Goal: Task Accomplishment & Management: Complete application form

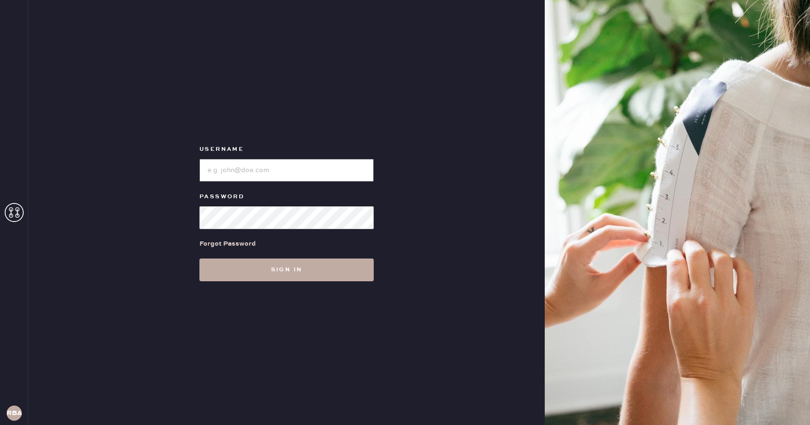
type input "Reformationboston"
click at [295, 271] on button "Sign in" at bounding box center [287, 269] width 174 height 23
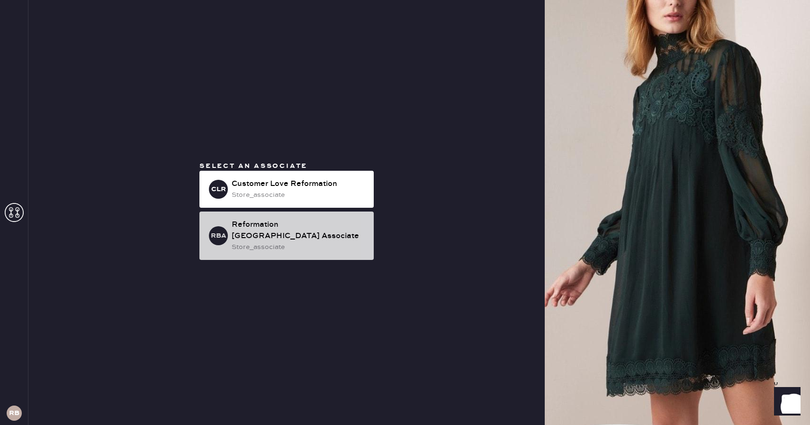
click at [288, 242] on div "store_associate" at bounding box center [299, 247] width 135 height 10
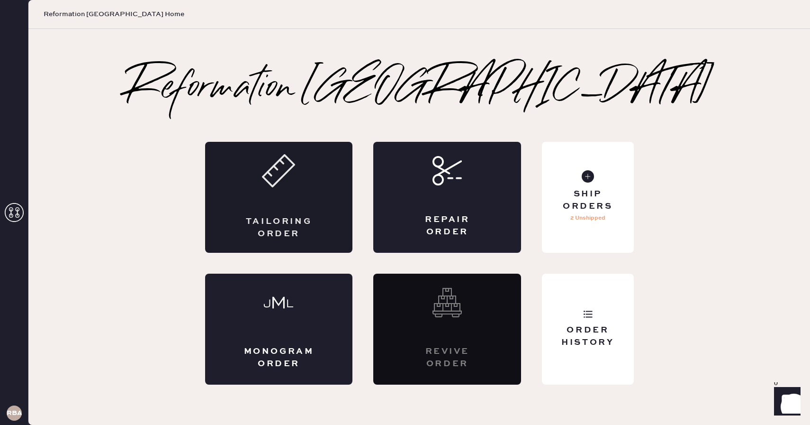
click at [272, 190] on div "Tailoring Order" at bounding box center [279, 197] width 148 height 111
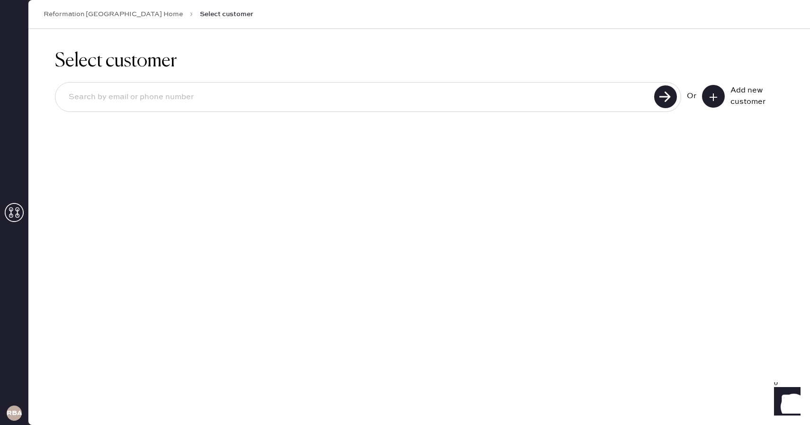
click at [200, 107] on input at bounding box center [356, 97] width 591 height 22
click at [201, 101] on input at bounding box center [356, 97] width 591 height 22
type input "[EMAIL_ADDRESS][DOMAIN_NAME]"
drag, startPoint x: 78, startPoint y: 134, endPoint x: 186, endPoint y: 130, distance: 108.1
click at [121, 130] on div "[EMAIL_ADDRESS][DOMAIN_NAME] Unable to find user, try again or add new user" at bounding box center [368, 110] width 627 height 57
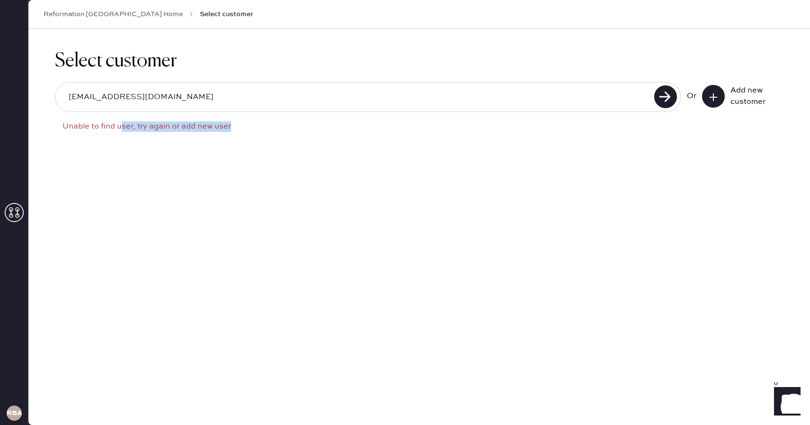
click at [282, 130] on div "Unable to find user, try again or add new user" at bounding box center [372, 126] width 619 height 10
click at [133, 100] on input "[EMAIL_ADDRESS][DOMAIN_NAME]" at bounding box center [356, 97] width 591 height 22
click at [713, 102] on button at bounding box center [713, 96] width 23 height 23
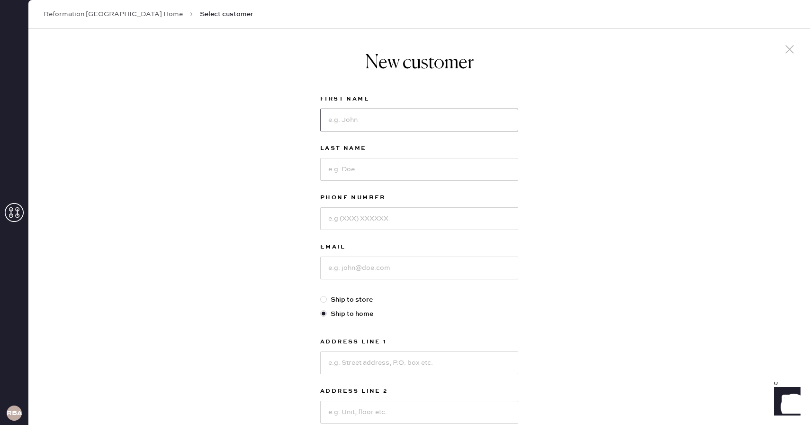
click at [354, 125] on input at bounding box center [419, 120] width 198 height 23
click at [350, 267] on input at bounding box center [419, 267] width 198 height 23
paste input "[EMAIL_ADDRESS][DOMAIN_NAME]"
type input "[EMAIL_ADDRESS][DOMAIN_NAME]"
click at [386, 117] on input at bounding box center [419, 120] width 198 height 23
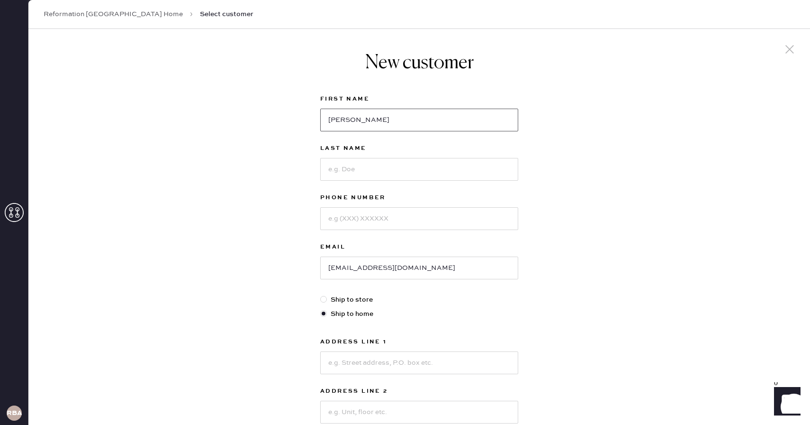
type input "[PERSON_NAME]"
type input "5088505227"
click at [269, 243] on div "New customer First Name [PERSON_NAME] Last Name [PERSON_NAME] Phone Number [PHO…" at bounding box center [419, 323] width 782 height 588
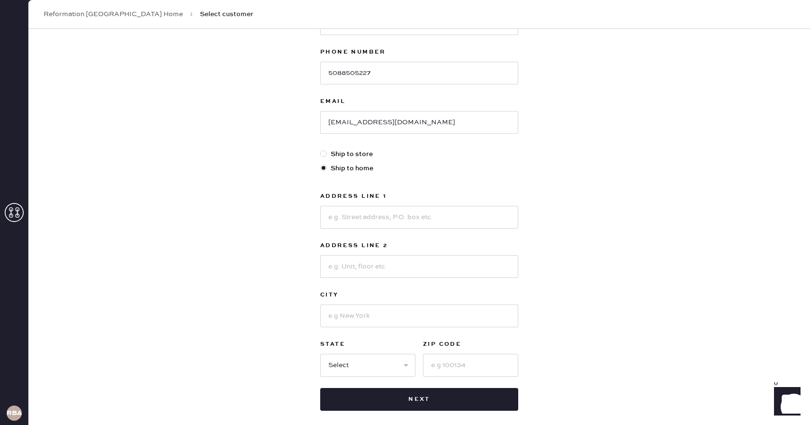
scroll to position [169, 0]
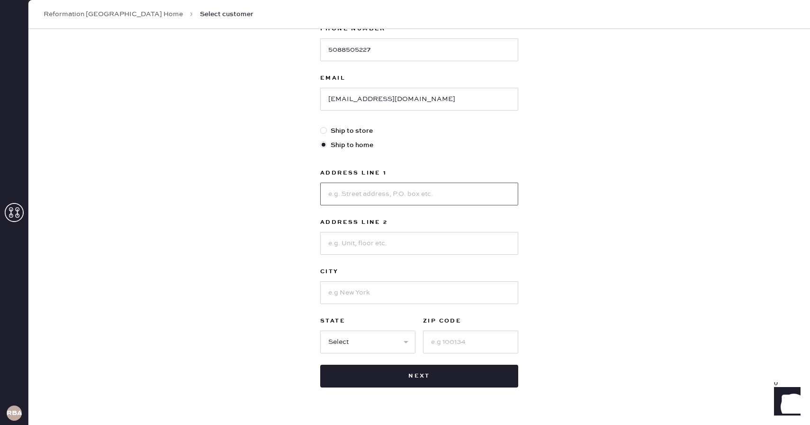
click at [383, 197] on input at bounding box center [419, 193] width 198 height 23
type input "[STREET_ADDRESS]"
click at [367, 296] on input at bounding box center [419, 292] width 198 height 23
type input "[GEOGRAPHIC_DATA]"
click at [351, 339] on select "Select AK AL AR AZ CA CO CT [GEOGRAPHIC_DATA] DE FL [GEOGRAPHIC_DATA] HI [GEOGR…" at bounding box center [367, 341] width 95 height 23
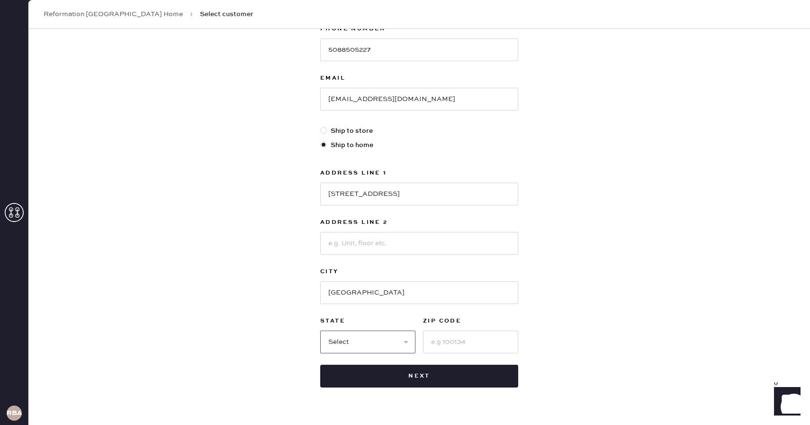
select select "MA"
click at [320, 330] on select "Select AK AL AR AZ CA CO CT [GEOGRAPHIC_DATA] DE FL [GEOGRAPHIC_DATA] HI [GEOGR…" at bounding box center [367, 341] width 95 height 23
click at [457, 341] on input at bounding box center [470, 341] width 95 height 23
type input "02120"
click at [600, 320] on div "New customer First Name [PERSON_NAME] Last Name [PERSON_NAME] Phone Number [PHO…" at bounding box center [419, 154] width 782 height 588
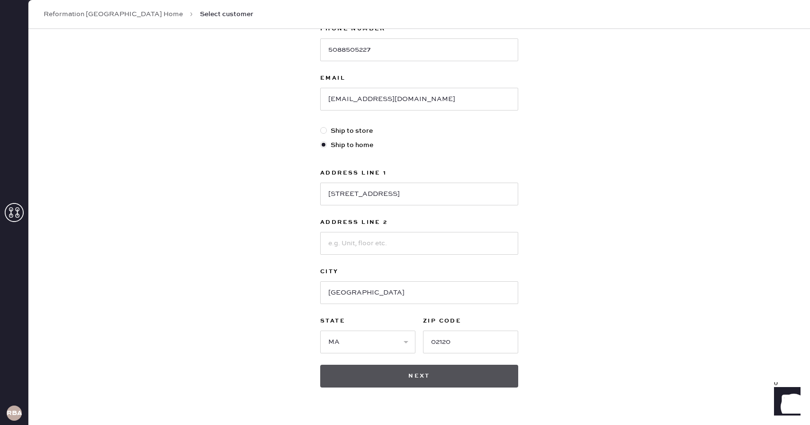
click at [411, 377] on button "Next" at bounding box center [419, 375] width 198 height 23
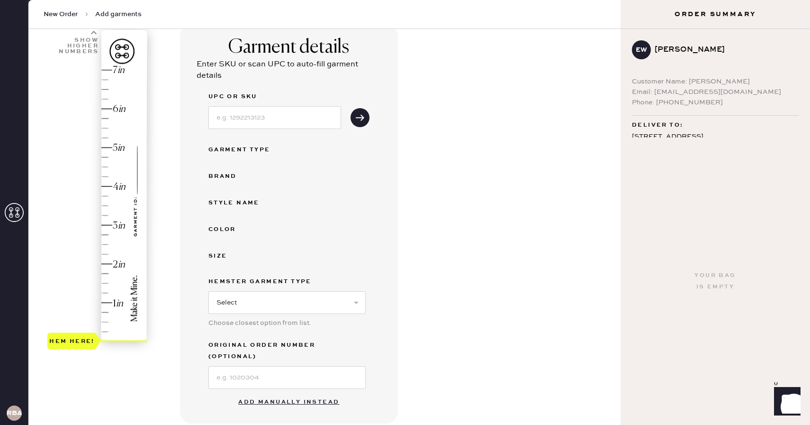
scroll to position [68, 0]
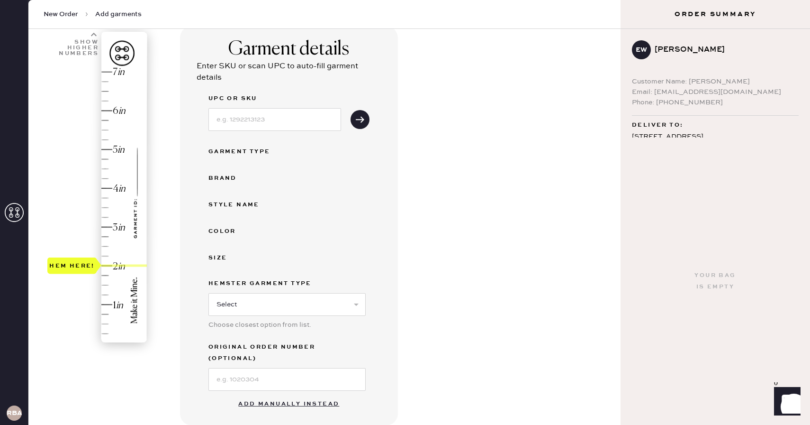
click at [112, 264] on div "Hem here!" at bounding box center [97, 208] width 101 height 280
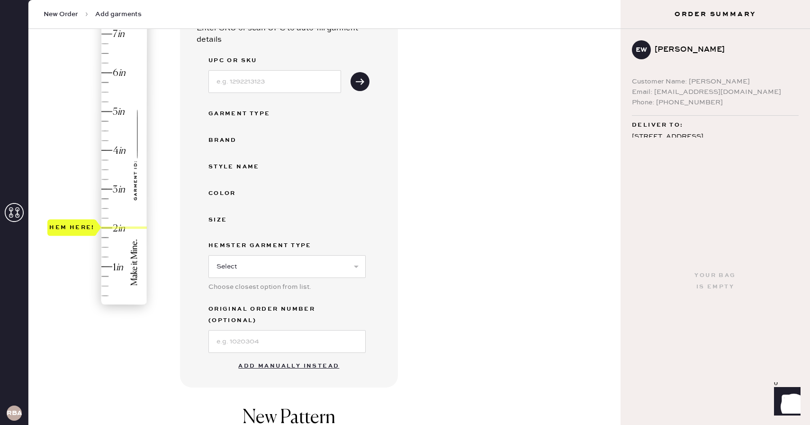
scroll to position [110, 0]
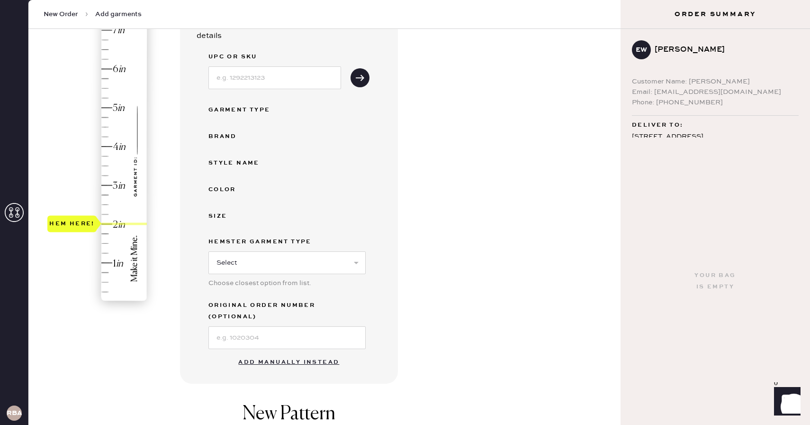
click at [288, 354] on button "Add manually instead" at bounding box center [289, 362] width 112 height 19
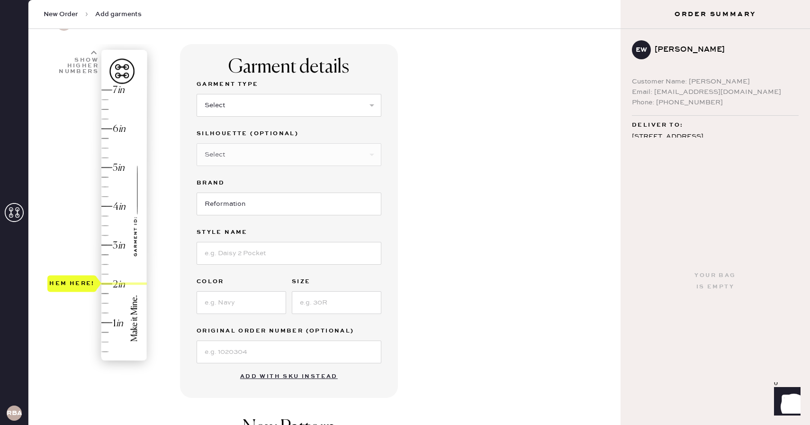
scroll to position [61, 0]
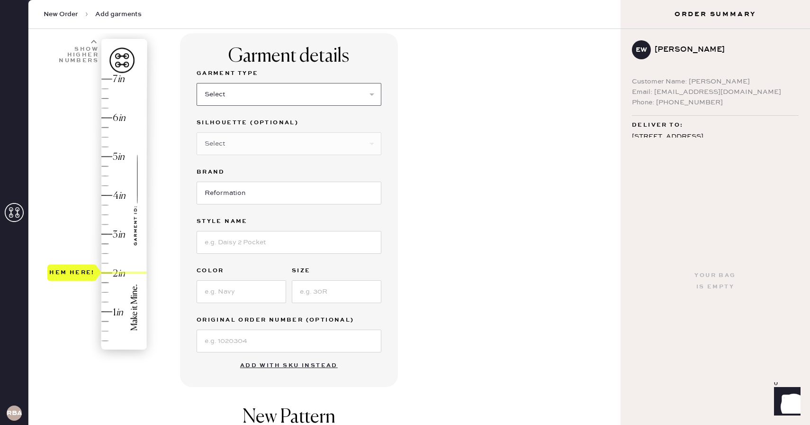
click at [328, 91] on select "Select Basic Skirt Jeans Leggings Pants Shorts Basic Sleeved Dress Basic Sleeve…" at bounding box center [289, 94] width 185 height 23
select select "2"
click at [197, 83] on select "Select Basic Skirt Jeans Leggings Pants Shorts Basic Sleeved Dress Basic Sleeve…" at bounding box center [289, 94] width 185 height 23
click at [274, 242] on input at bounding box center [289, 242] width 185 height 23
click at [216, 242] on input "vla 90" at bounding box center [289, 242] width 185 height 23
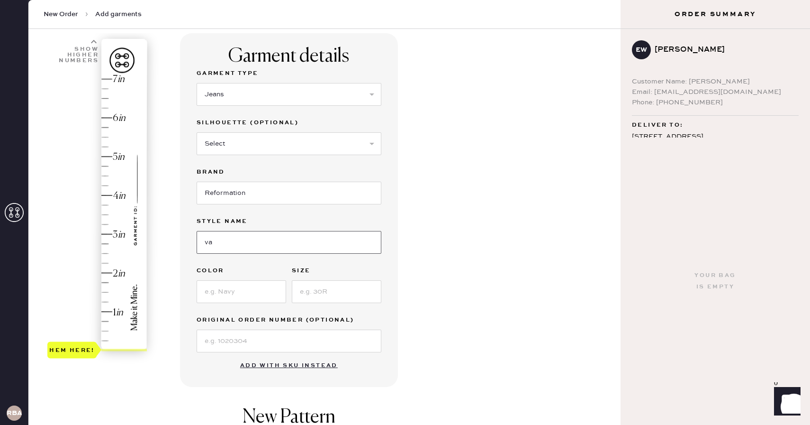
type input "v"
type input "Val 90s Mid Rise Straight Jeans"
click at [242, 299] on input at bounding box center [242, 291] width 90 height 23
type input "Ahurani"
click at [305, 295] on input at bounding box center [337, 291] width 90 height 23
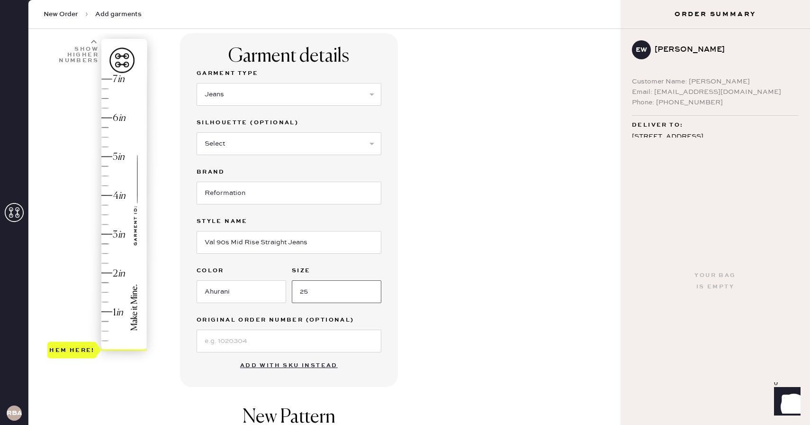
type input "25"
click at [253, 339] on input at bounding box center [289, 340] width 185 height 23
type input "2"
click at [108, 269] on div "Hem here!" at bounding box center [97, 215] width 101 height 280
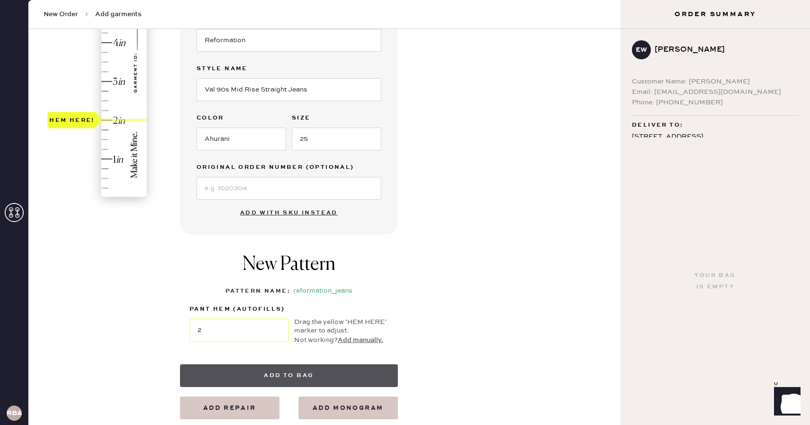
click at [290, 379] on button "Add to bag" at bounding box center [289, 375] width 218 height 23
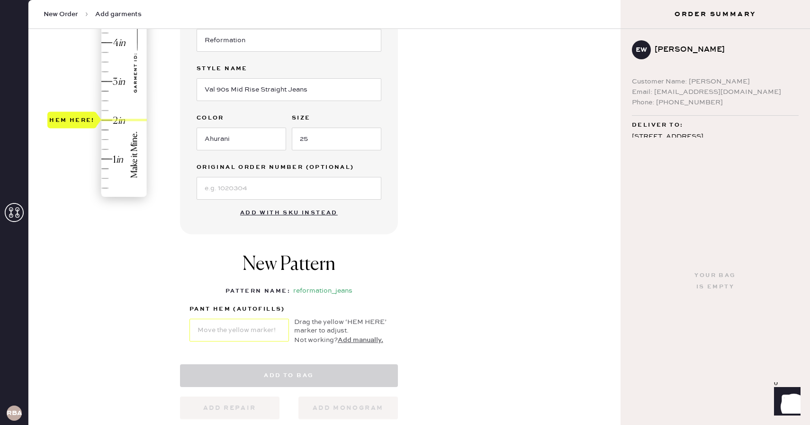
select select "2"
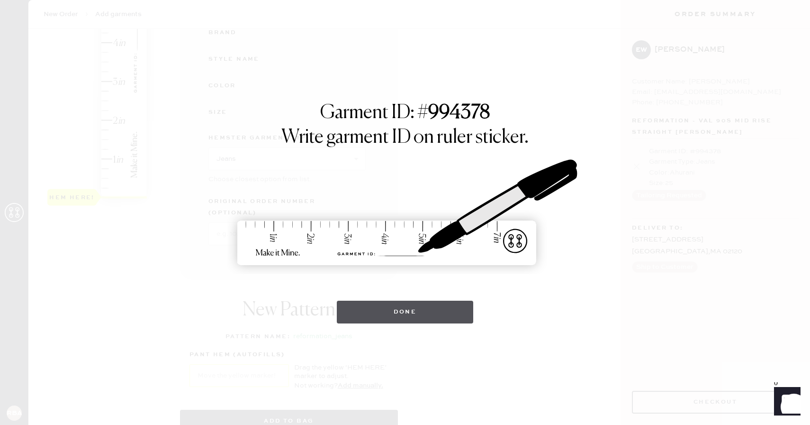
click at [407, 313] on button "Done" at bounding box center [405, 311] width 137 height 23
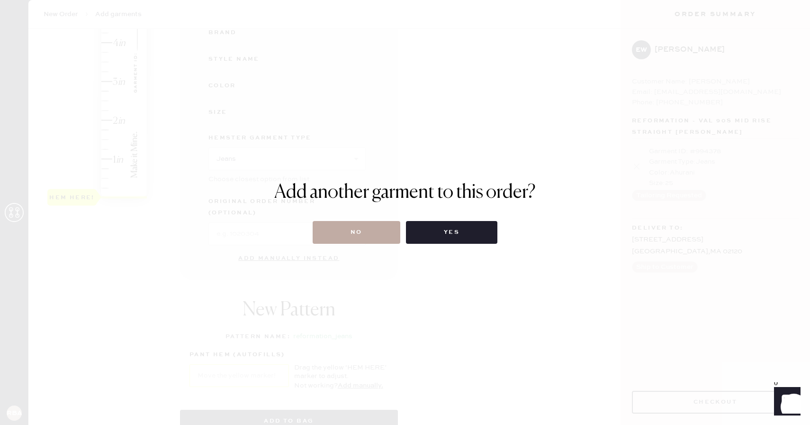
click at [366, 231] on button "No" at bounding box center [357, 232] width 88 height 23
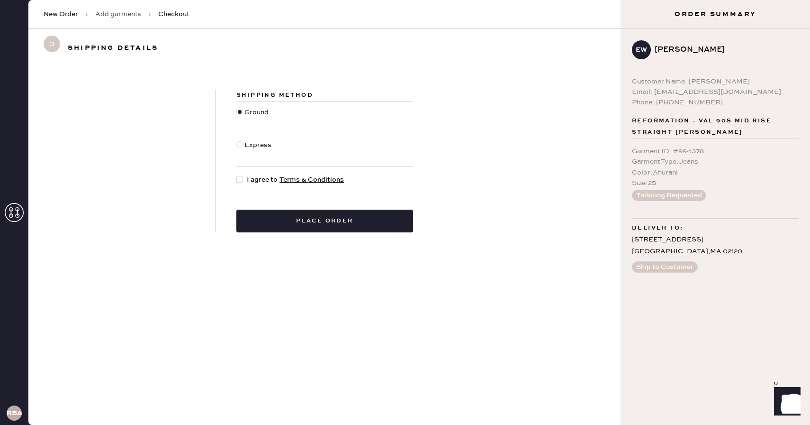
click at [246, 180] on div at bounding box center [242, 179] width 10 height 10
click at [237, 175] on input "I agree to Terms & Conditions" at bounding box center [237, 174] width 0 height 0
checkbox input "true"
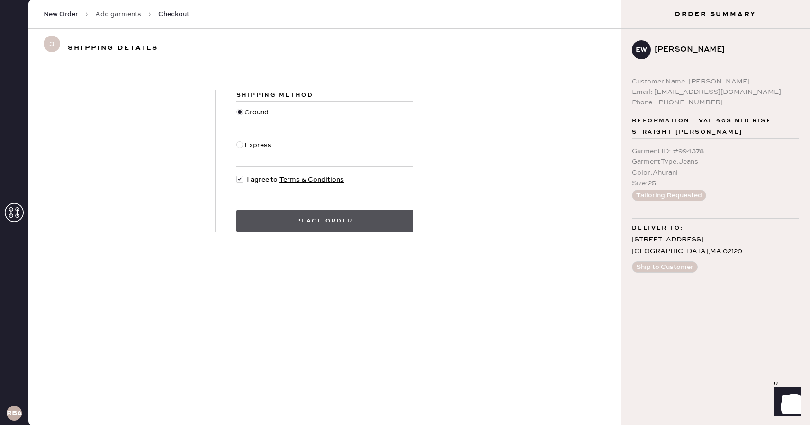
click at [273, 216] on button "Place order" at bounding box center [325, 220] width 177 height 23
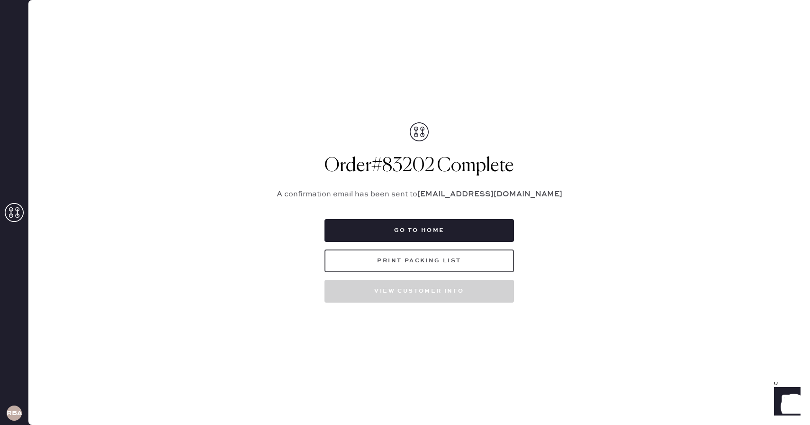
click at [421, 258] on button "Print Packing List" at bounding box center [420, 260] width 190 height 23
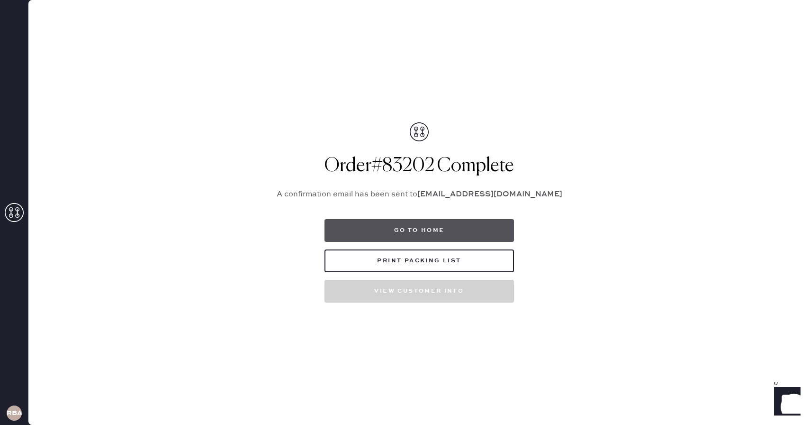
click at [402, 233] on button "Go to home" at bounding box center [420, 230] width 190 height 23
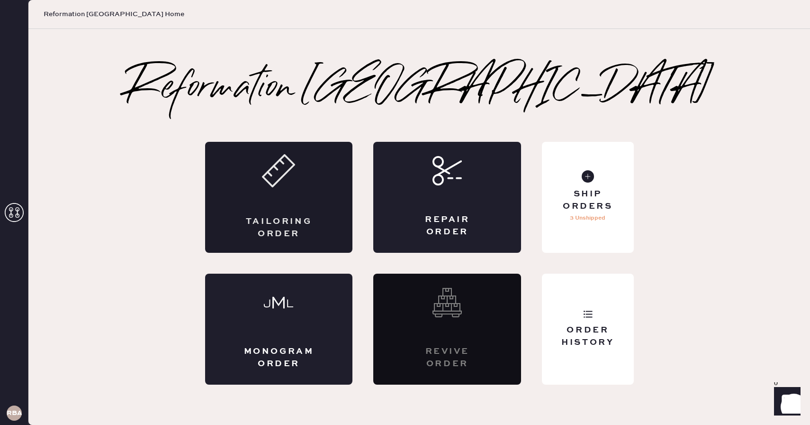
click at [340, 223] on div "Tailoring Order" at bounding box center [279, 197] width 148 height 111
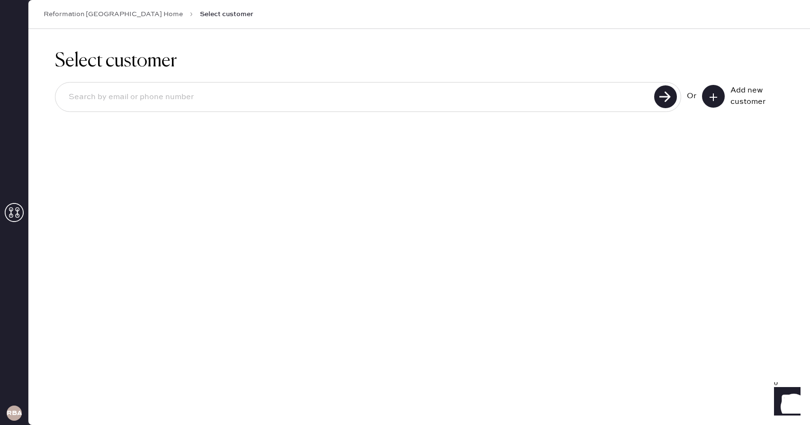
click at [458, 95] on input at bounding box center [356, 97] width 591 height 22
click at [714, 91] on button at bounding box center [713, 96] width 23 height 23
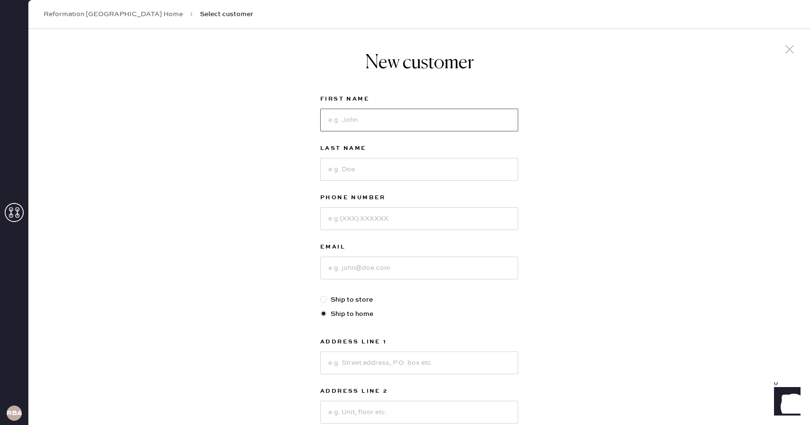
click at [421, 123] on input at bounding box center [419, 120] width 198 height 23
type input "[PERSON_NAME]"
type input "Shaffeeullah"
type input "2034823868"
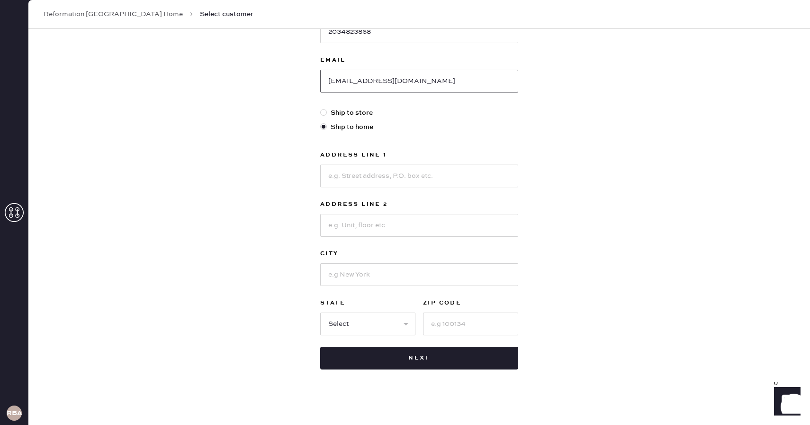
scroll to position [192, 0]
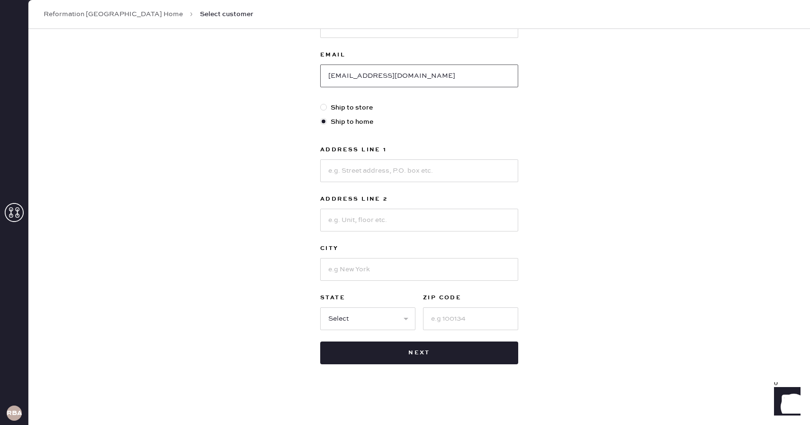
type input "[EMAIL_ADDRESS][DOMAIN_NAME]"
click at [370, 180] on input at bounding box center [419, 170] width 198 height 23
type input "[STREET_ADDRESS]"
type input "Duxbury"
select select "MA"
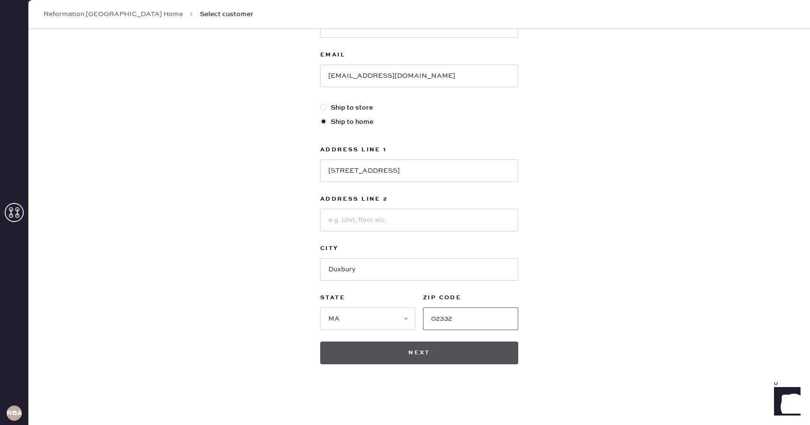
type input "02332"
click at [376, 363] on button "Next" at bounding box center [419, 352] width 198 height 23
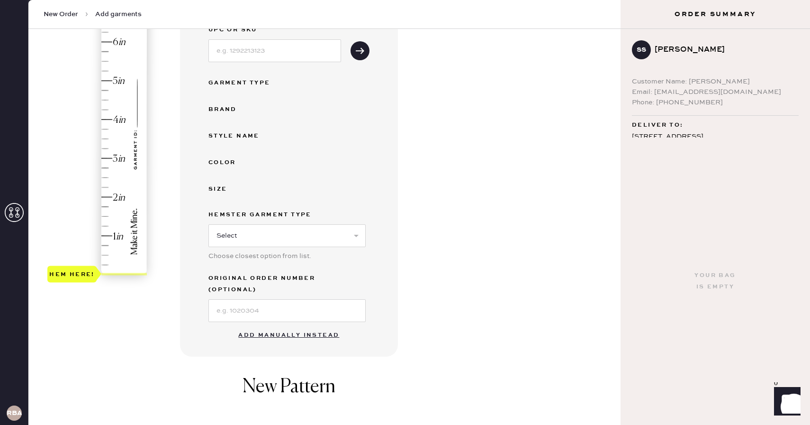
scroll to position [144, 0]
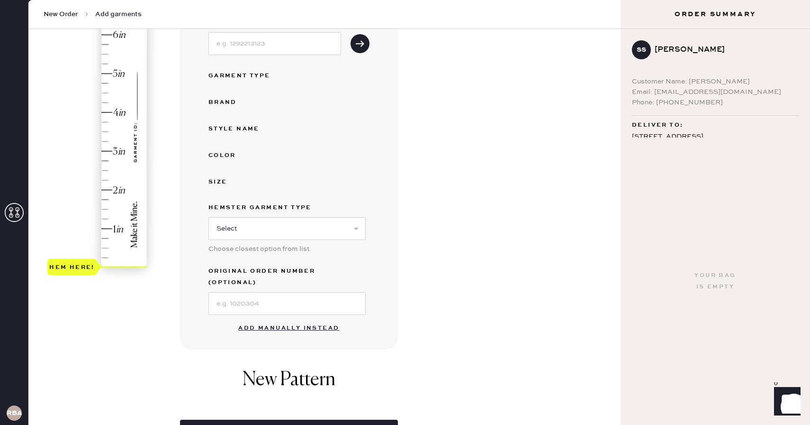
click at [288, 319] on button "Add manually instead" at bounding box center [289, 328] width 112 height 19
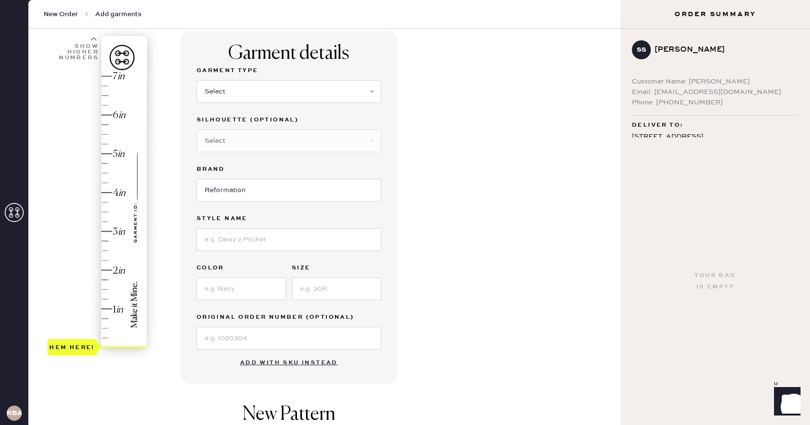
scroll to position [36, 0]
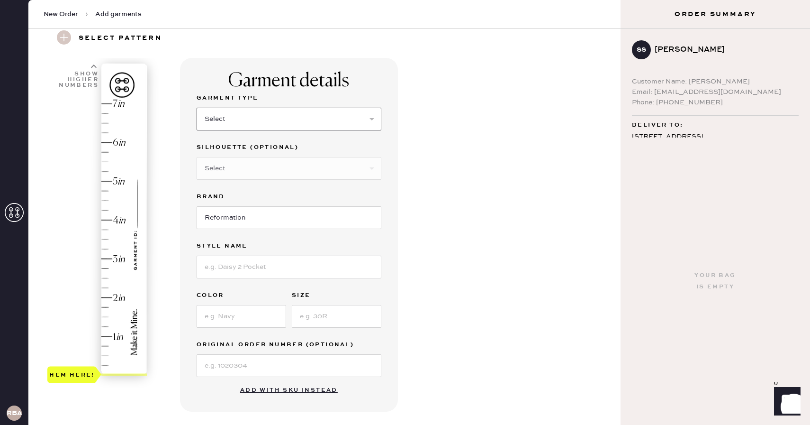
click at [272, 117] on select "Select Basic Skirt Jeans Leggings Pants Shorts Basic Sleeved Dress Basic Sleeve…" at bounding box center [289, 119] width 185 height 23
select select "7"
click at [197, 108] on select "Select Basic Skirt Jeans Leggings Pants Shorts Basic Sleeved Dress Basic Sleeve…" at bounding box center [289, 119] width 185 height 23
click at [258, 265] on input at bounding box center [289, 266] width 185 height 23
type input "[PERSON_NAME] Silk Dress"
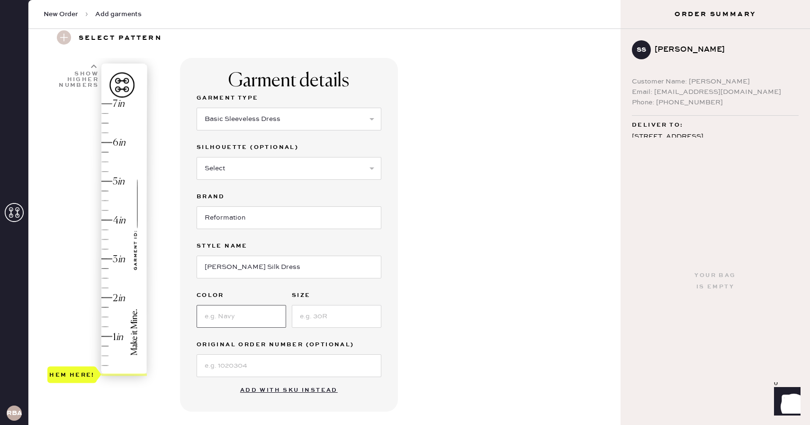
click at [248, 323] on input at bounding box center [242, 316] width 90 height 23
type input "fior di latte"
click at [292, 317] on input at bounding box center [337, 316] width 90 height 23
type input "XS"
click at [235, 361] on input at bounding box center [289, 365] width 185 height 23
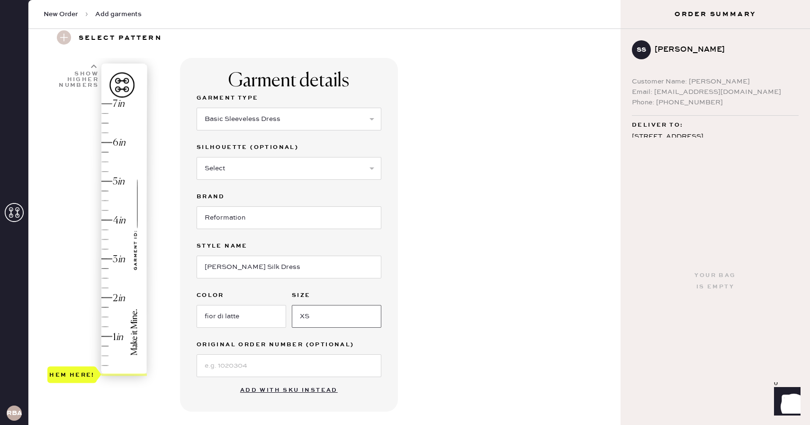
click at [361, 316] on input "XS" at bounding box center [337, 316] width 90 height 23
click at [245, 361] on input at bounding box center [289, 365] width 185 height 23
click at [373, 345] on label "Original Order Number (Optional)" at bounding box center [289, 344] width 185 height 11
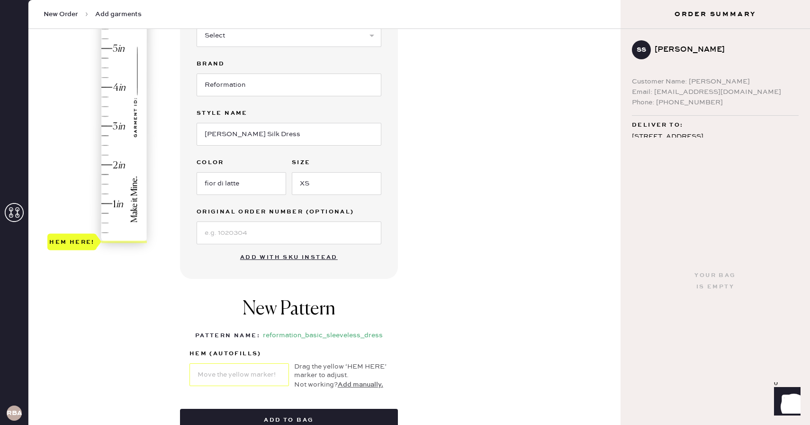
scroll to position [157, 0]
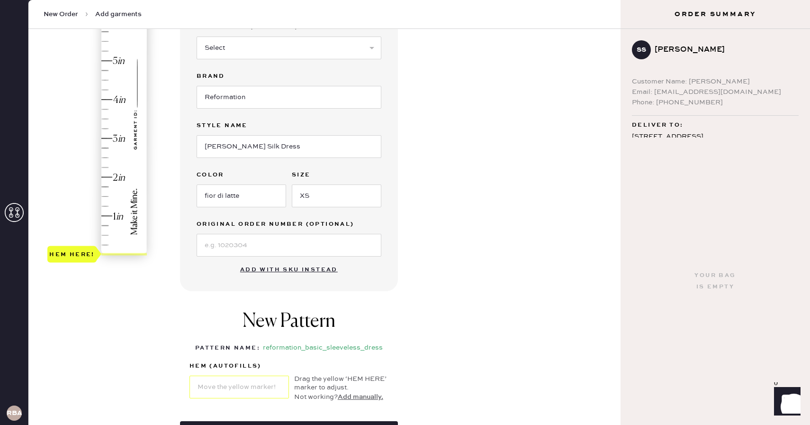
type input "4"
click at [110, 100] on div "Hem here!" at bounding box center [97, 119] width 101 height 280
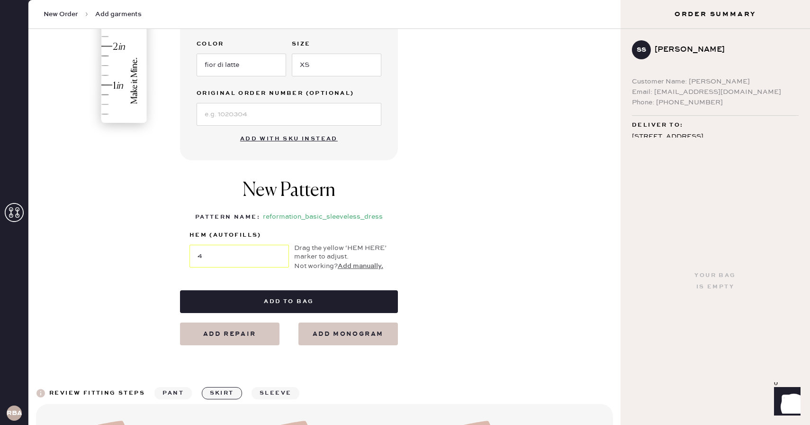
scroll to position [291, 0]
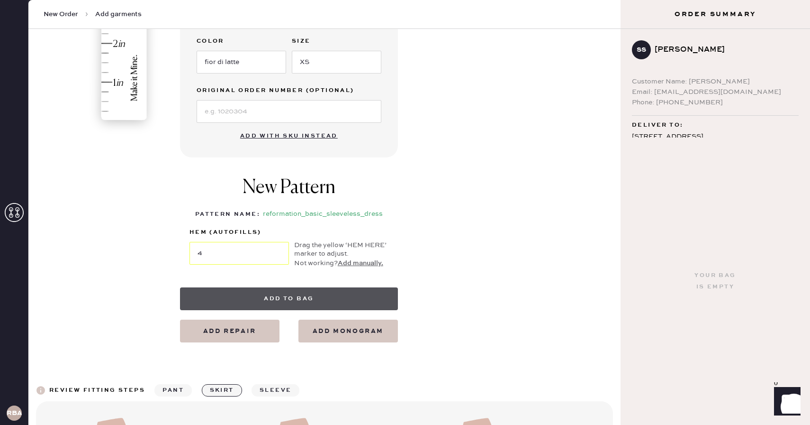
click at [314, 297] on button "Add to bag" at bounding box center [289, 298] width 218 height 23
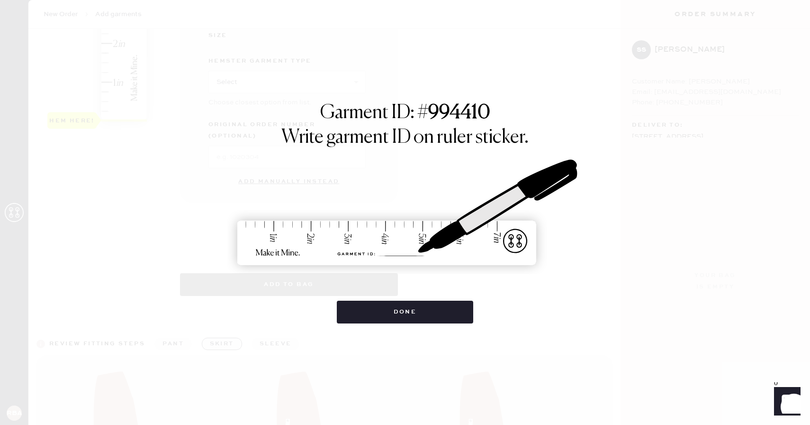
select select "7"
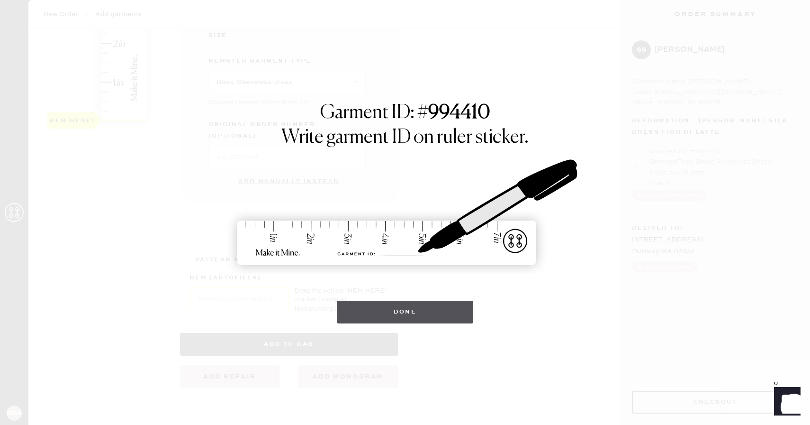
click at [431, 310] on button "Done" at bounding box center [405, 311] width 137 height 23
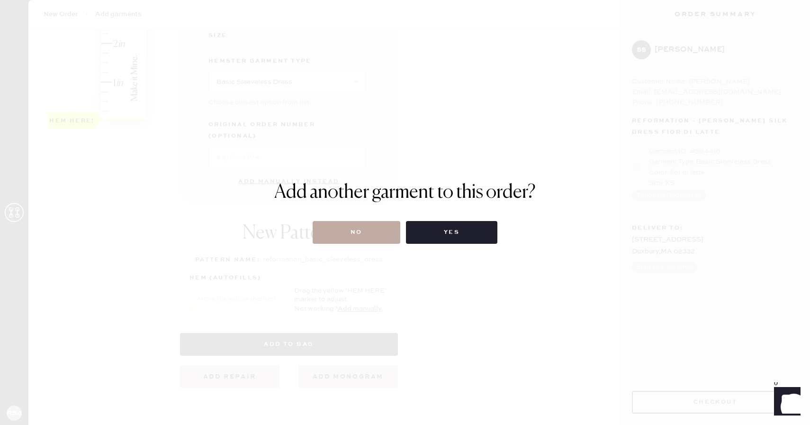
click at [367, 226] on button "No" at bounding box center [357, 232] width 88 height 23
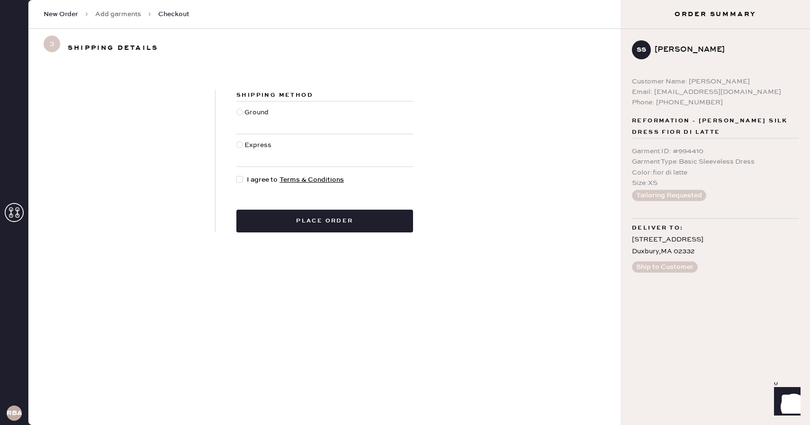
click at [237, 115] on div at bounding box center [241, 117] width 8 height 21
click at [237, 108] on input "Ground" at bounding box center [237, 107] width 0 height 0
radio input "true"
click at [236, 180] on div "Shipping Method Ground Express I agree to Terms & Conditions Place order" at bounding box center [325, 161] width 218 height 143
click at [241, 179] on div at bounding box center [240, 179] width 7 height 7
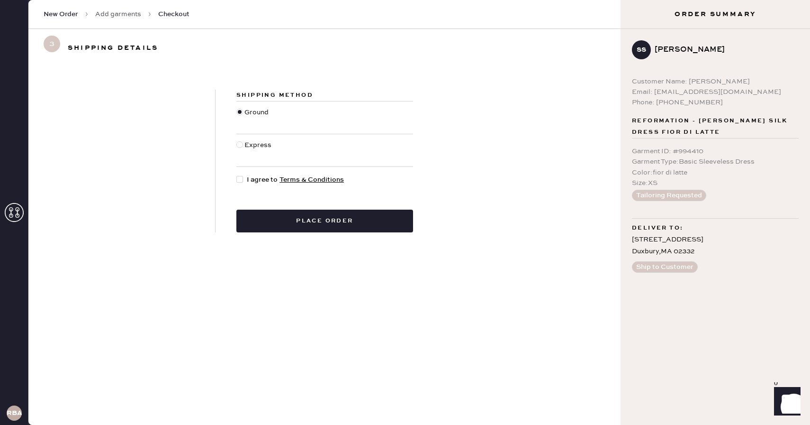
click at [237, 175] on input "I agree to Terms & Conditions" at bounding box center [237, 174] width 0 height 0
checkbox input "true"
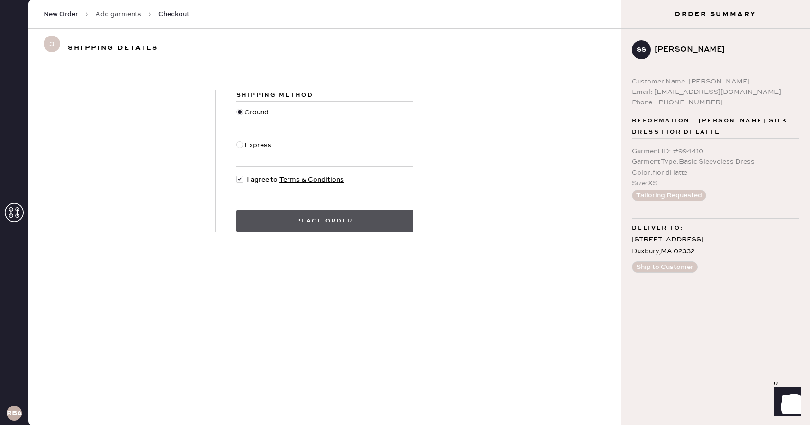
click at [314, 227] on button "Place order" at bounding box center [325, 220] width 177 height 23
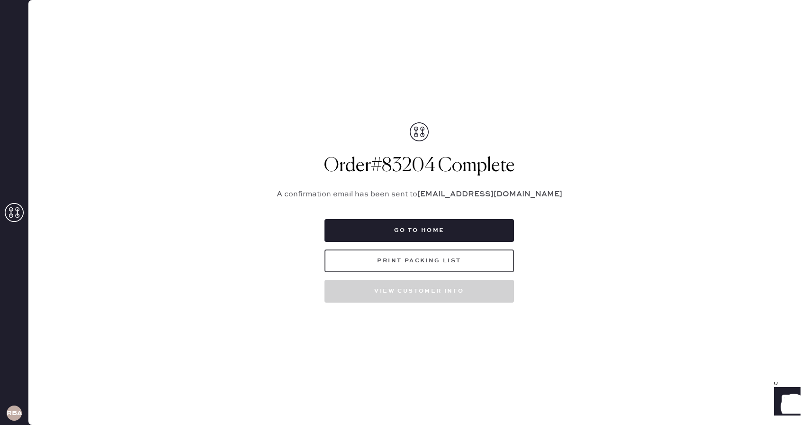
click at [437, 264] on button "Print Packing List" at bounding box center [420, 260] width 190 height 23
